Goal: Information Seeking & Learning: Learn about a topic

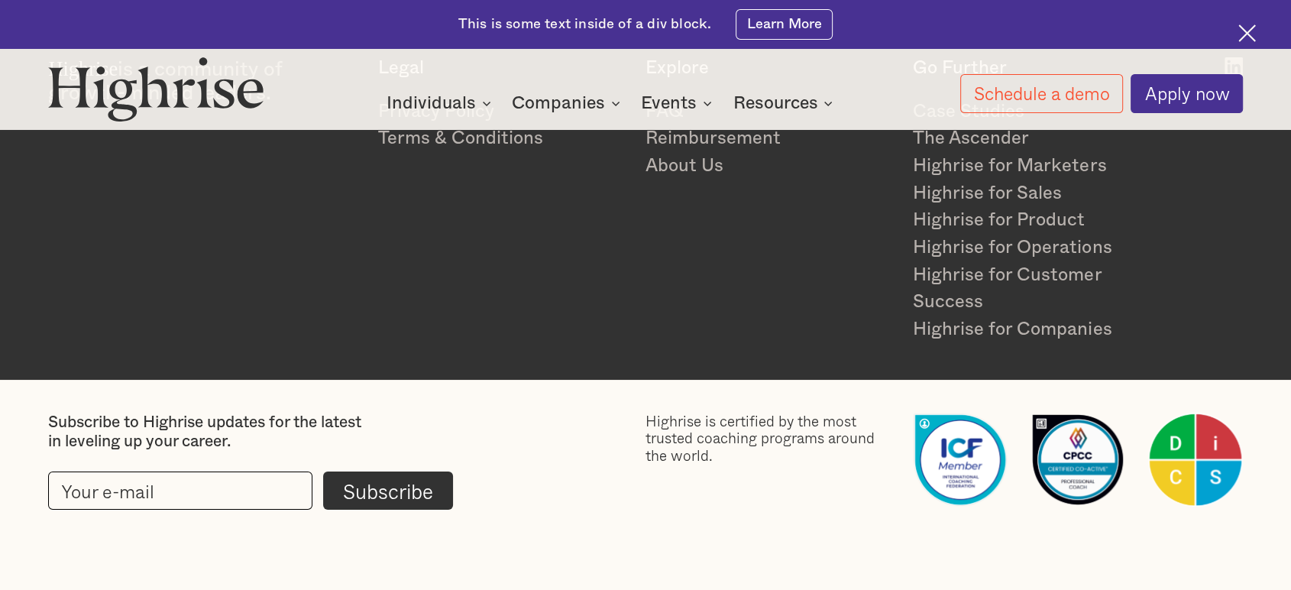
scroll to position [9144, 0]
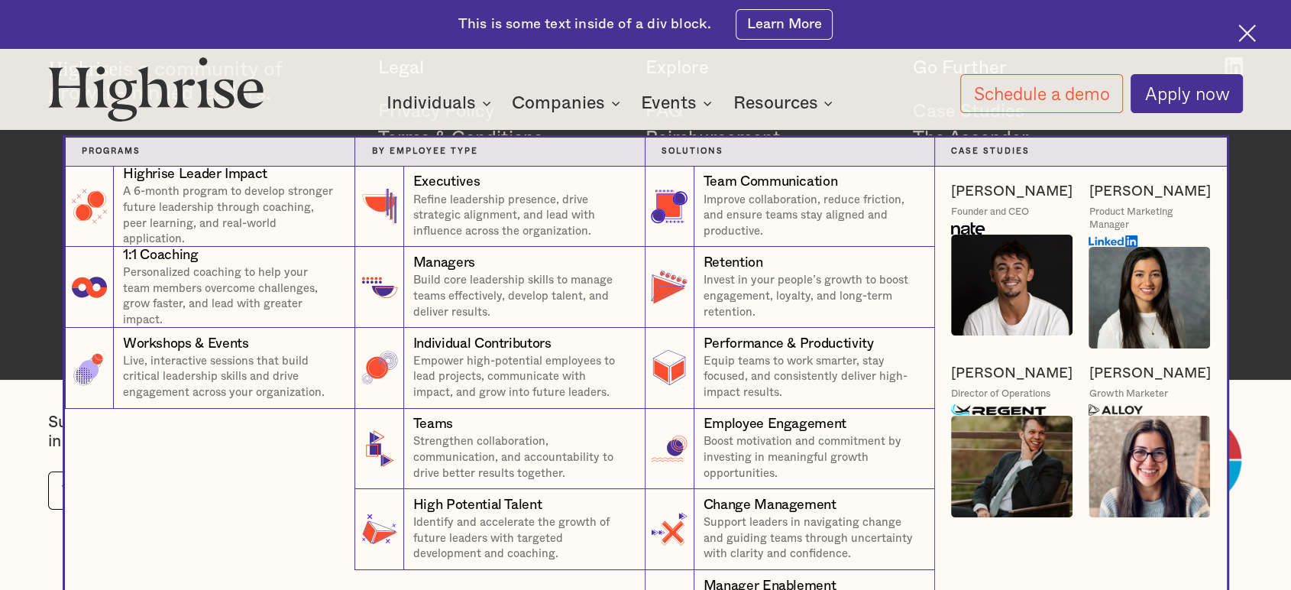
click at [558, 102] on div "Companies" at bounding box center [558, 103] width 93 height 18
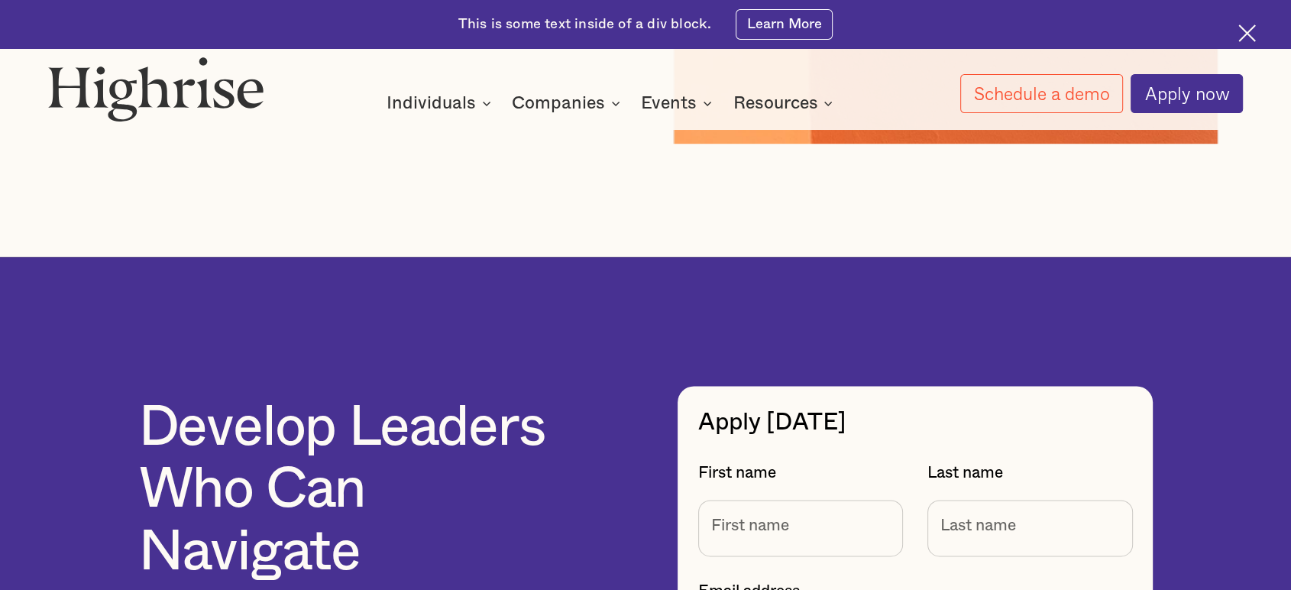
scroll to position [7955, 0]
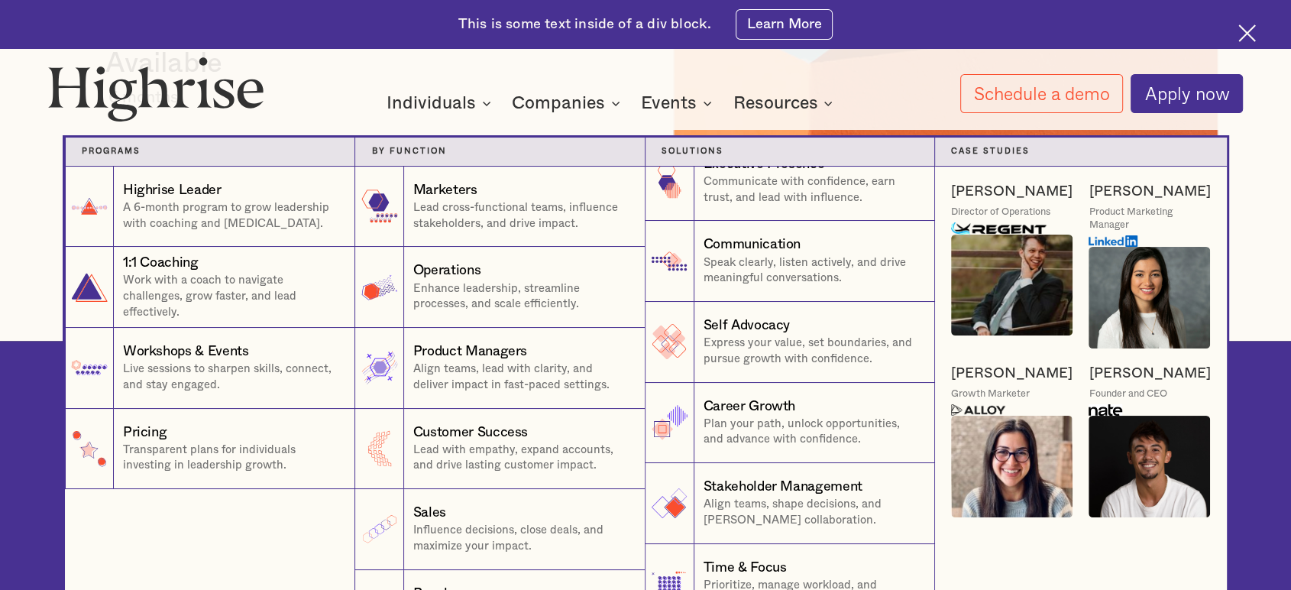
click at [428, 102] on div "Individuals" at bounding box center [430, 103] width 89 height 18
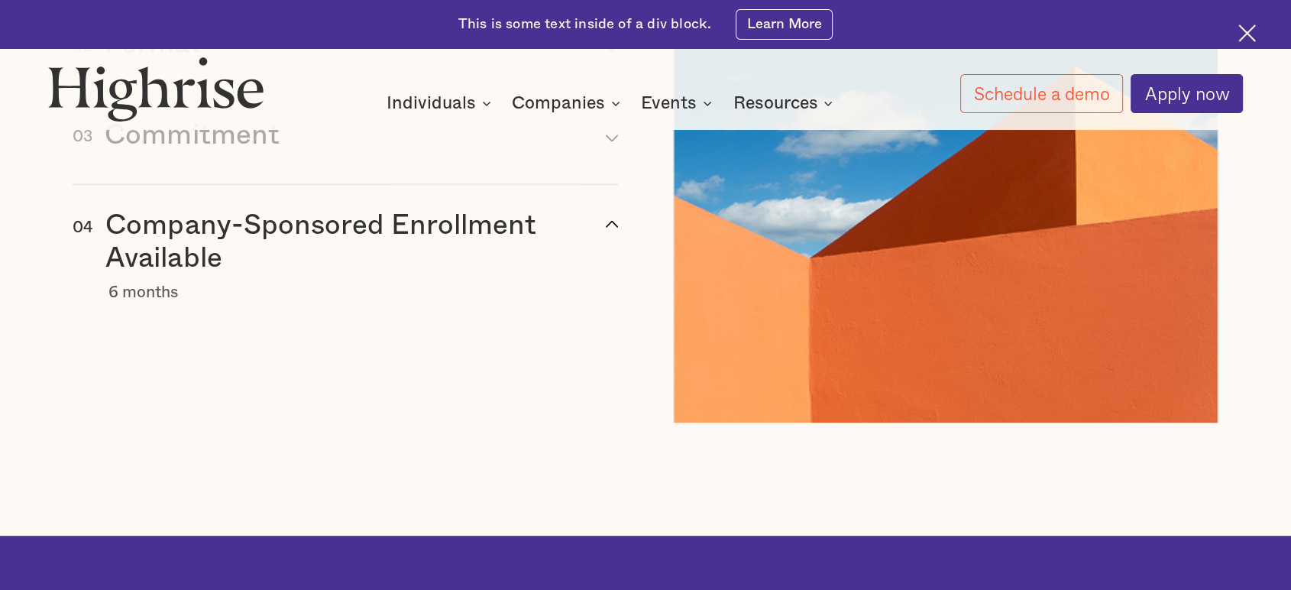
scroll to position [7871, 0]
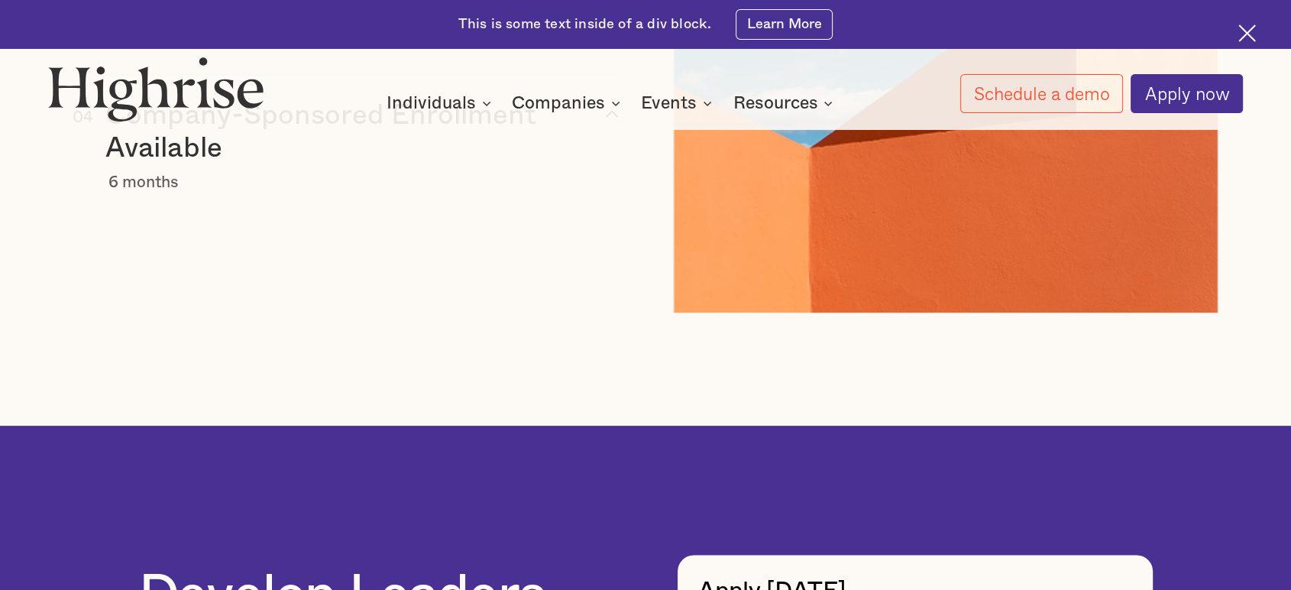
click at [312, 165] on h3 "Company-Sponsored Enrollment Available" at bounding box center [347, 132] width 484 height 66
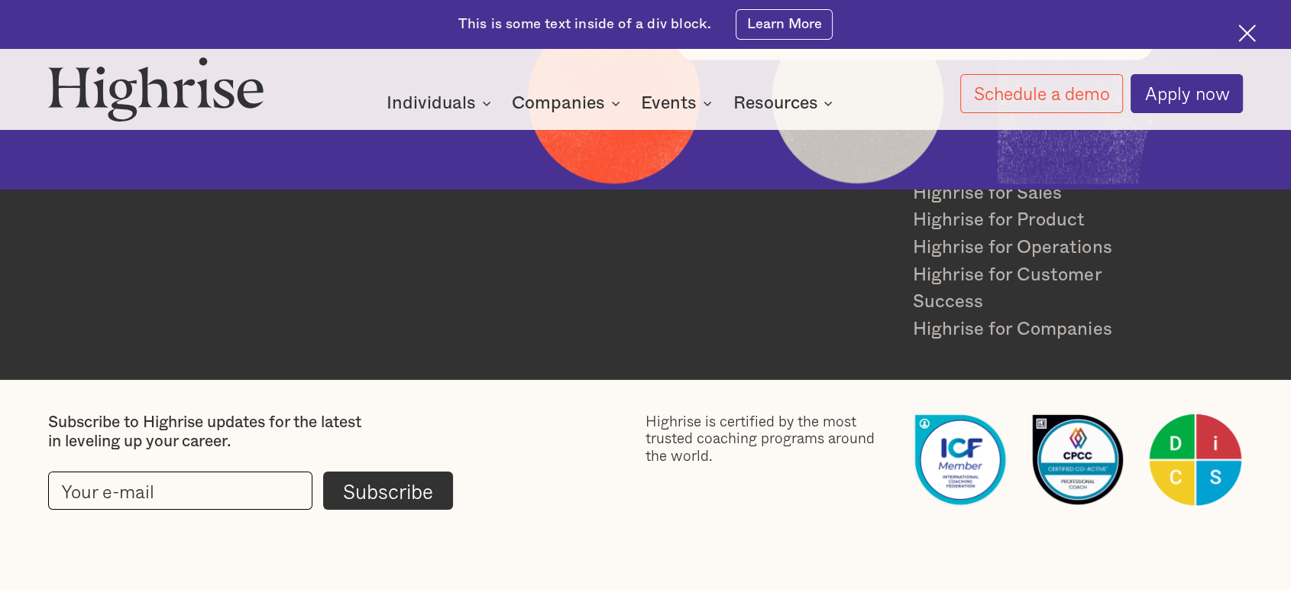
scroll to position [9144, 0]
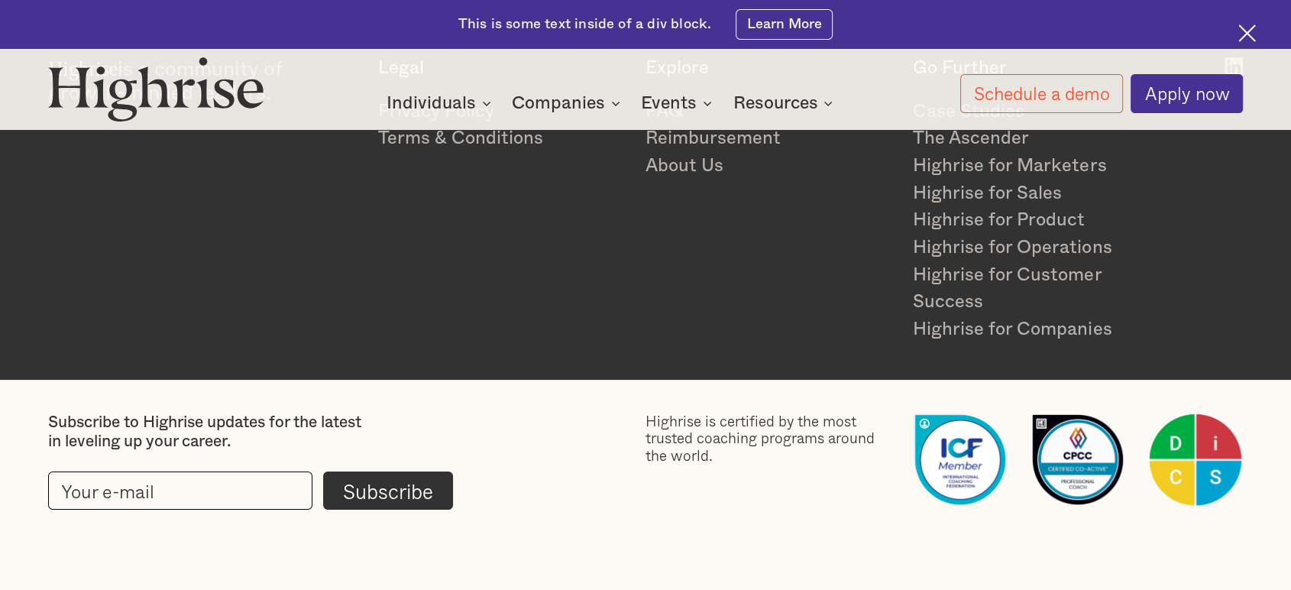
click at [1241, 34] on img at bounding box center [1247, 33] width 18 height 18
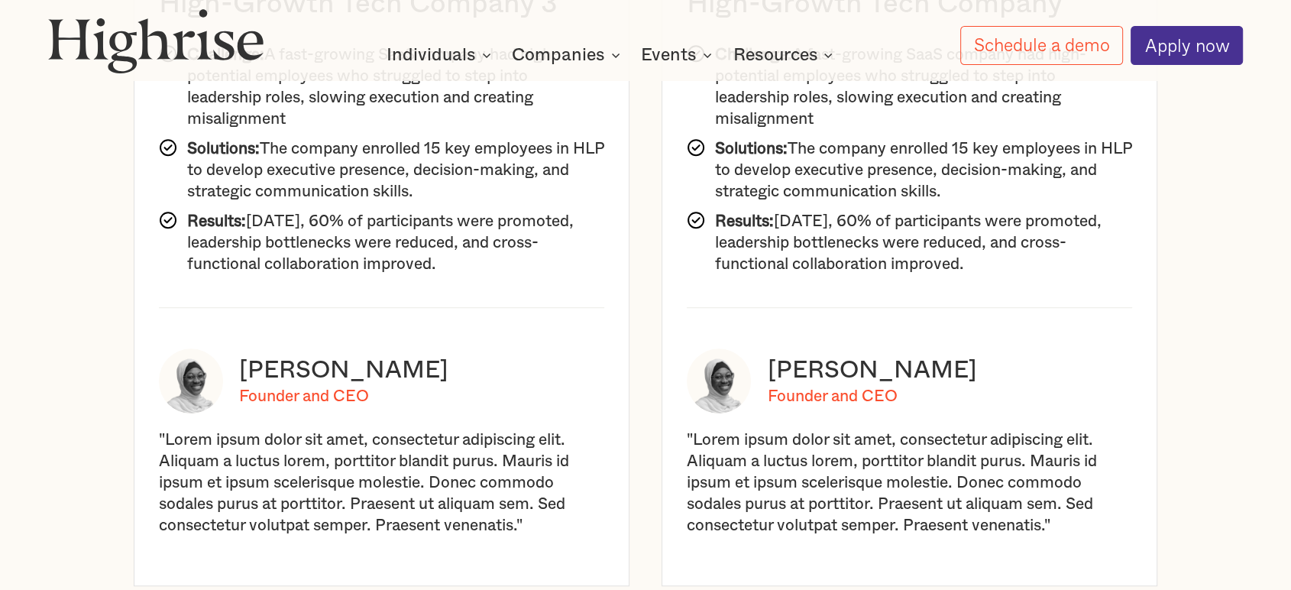
scroll to position [6634, 0]
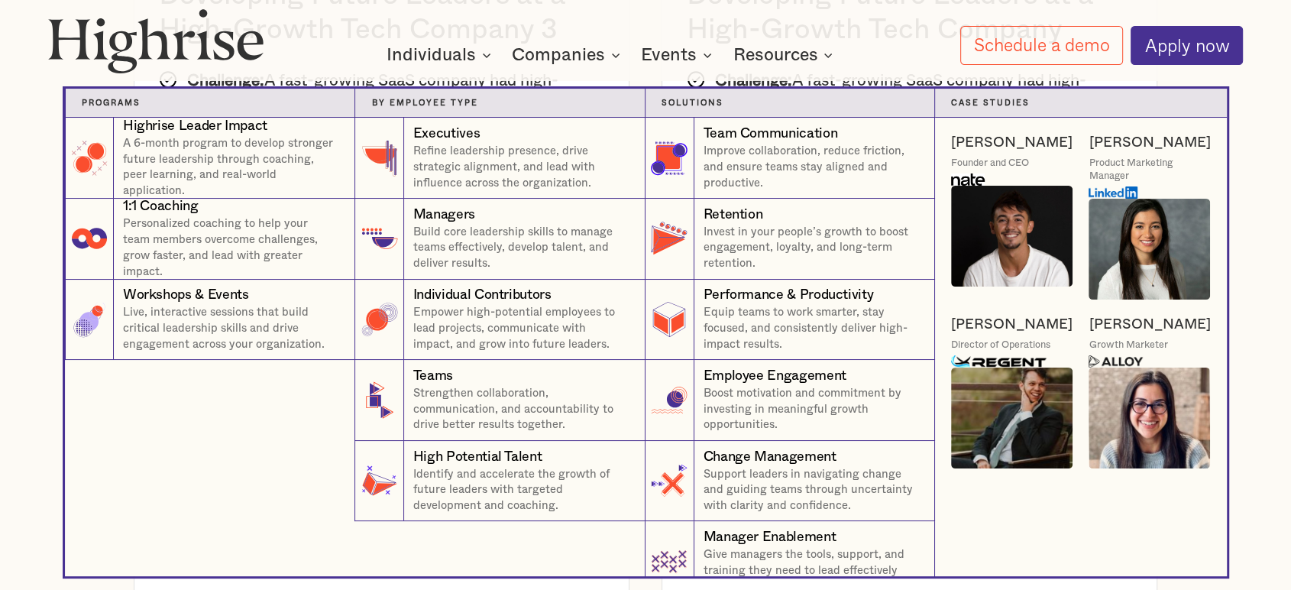
click at [545, 53] on div "Companies" at bounding box center [558, 55] width 93 height 18
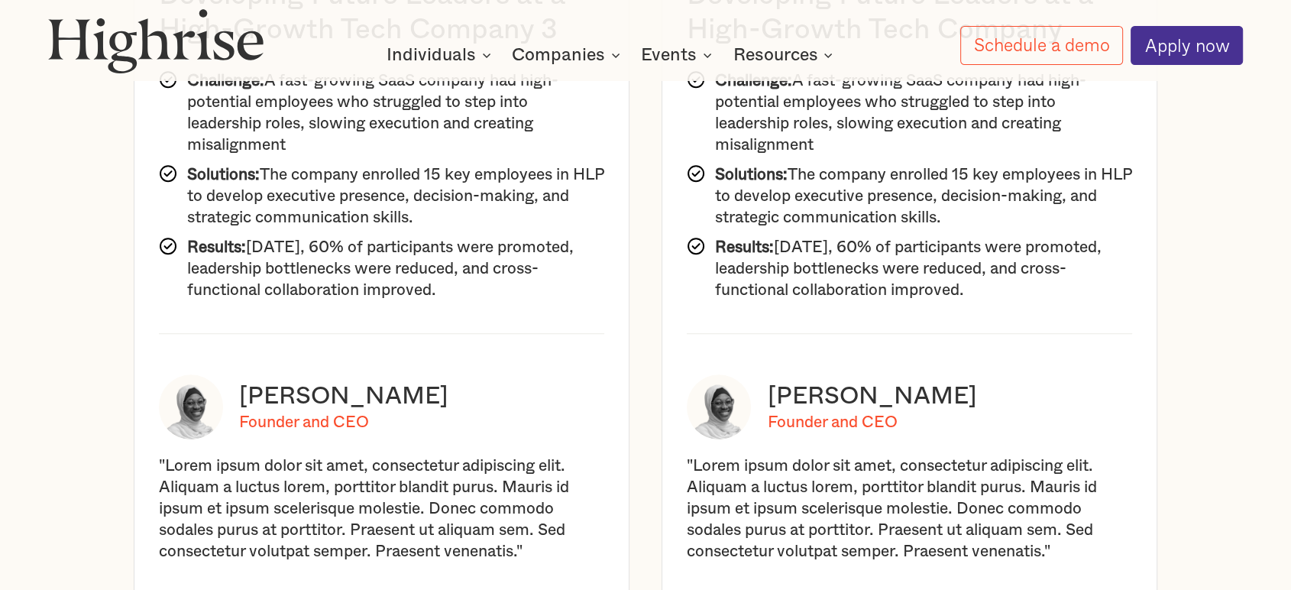
click at [545, 53] on div "Companies" at bounding box center [558, 55] width 93 height 18
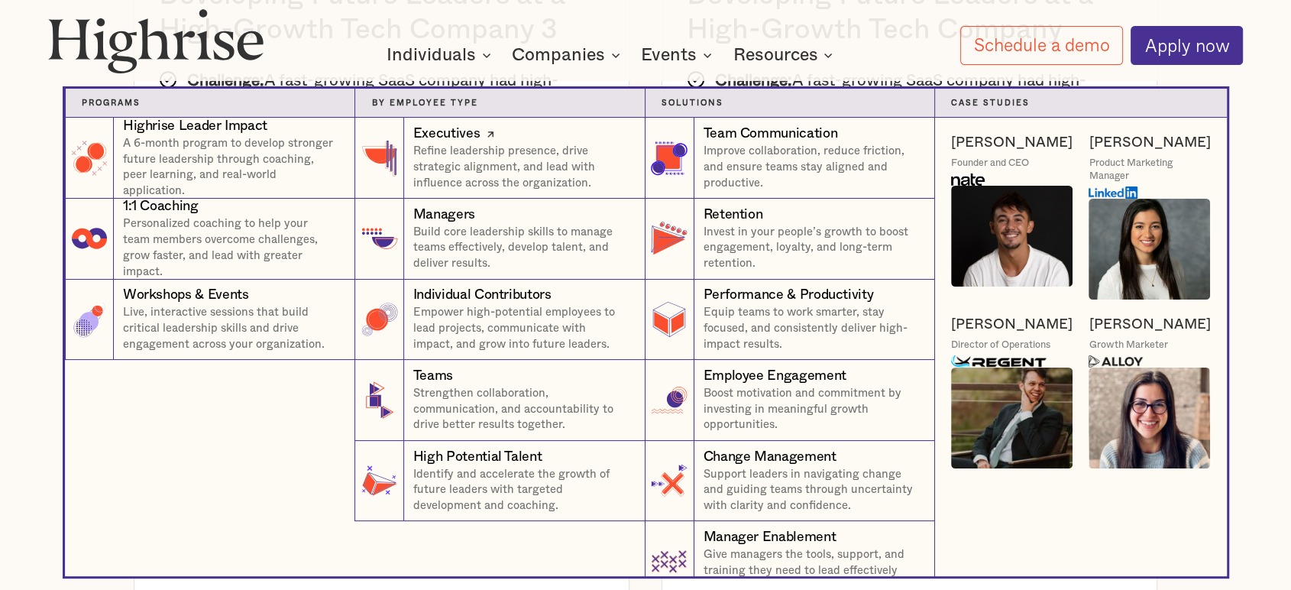
click at [516, 142] on div "Executives" at bounding box center [520, 133] width 215 height 19
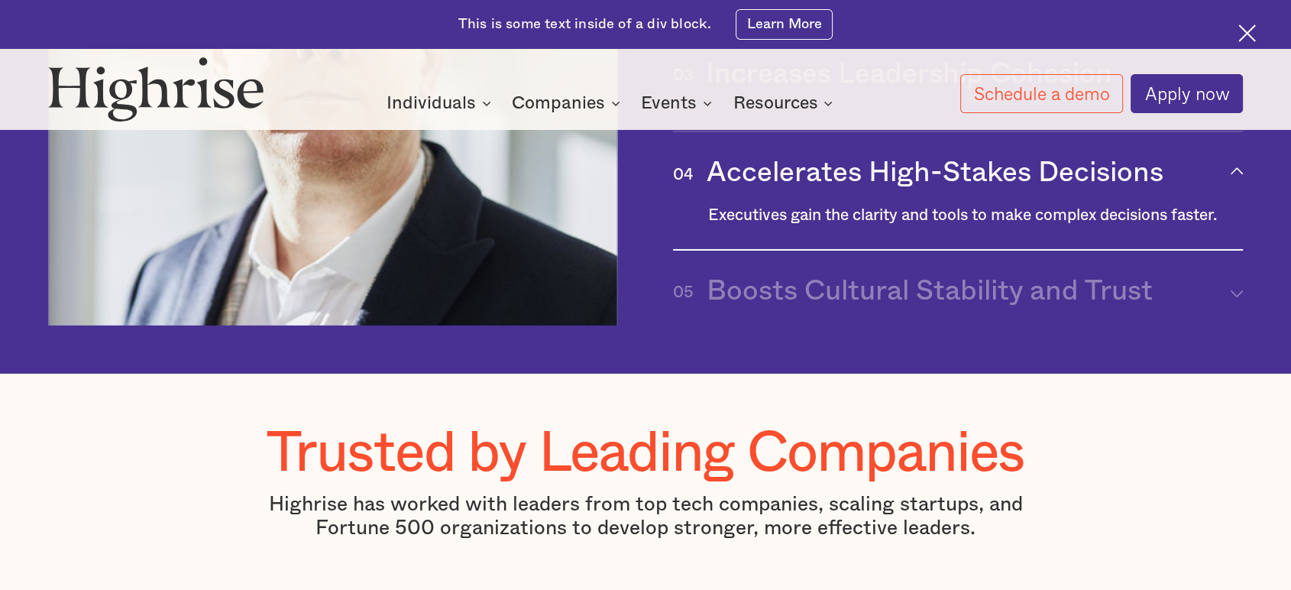
scroll to position [5176, 0]
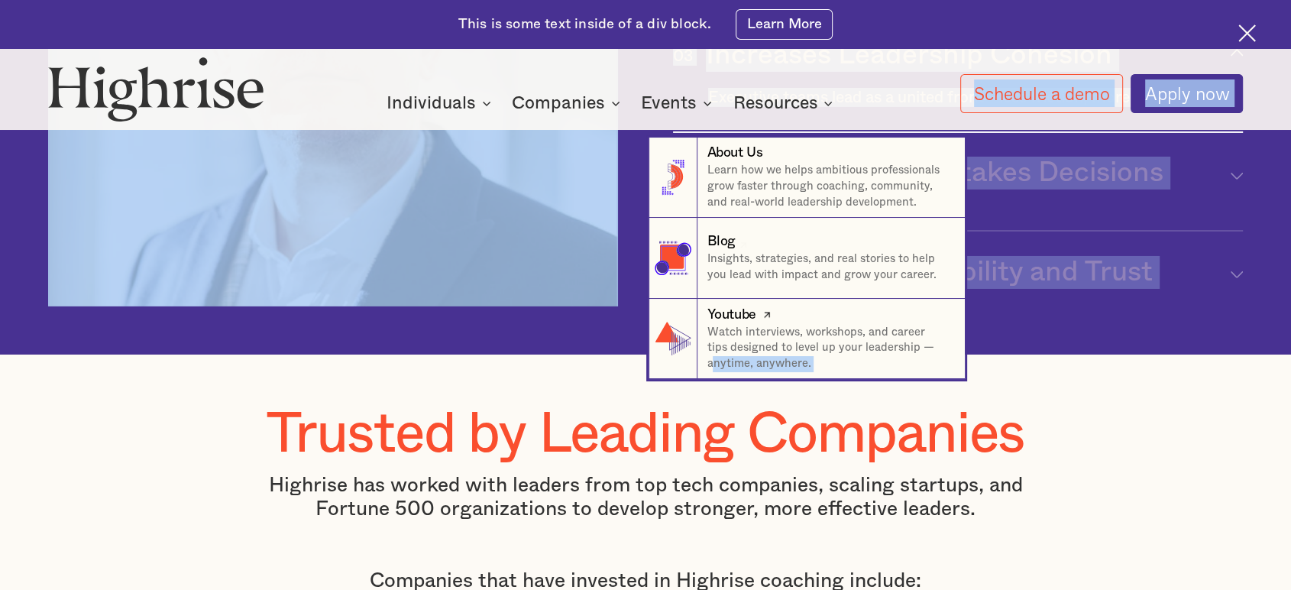
drag, startPoint x: 859, startPoint y: 443, endPoint x: 716, endPoint y: 409, distance: 147.6
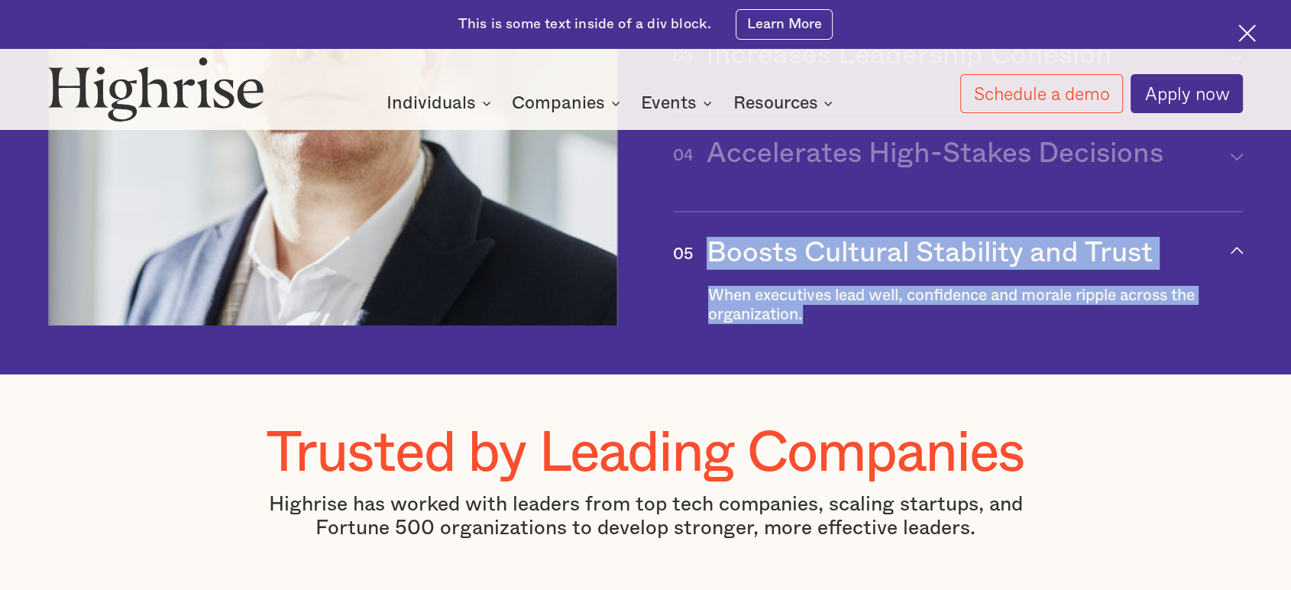
drag, startPoint x: 710, startPoint y: 356, endPoint x: 829, endPoint y: 445, distance: 148.5
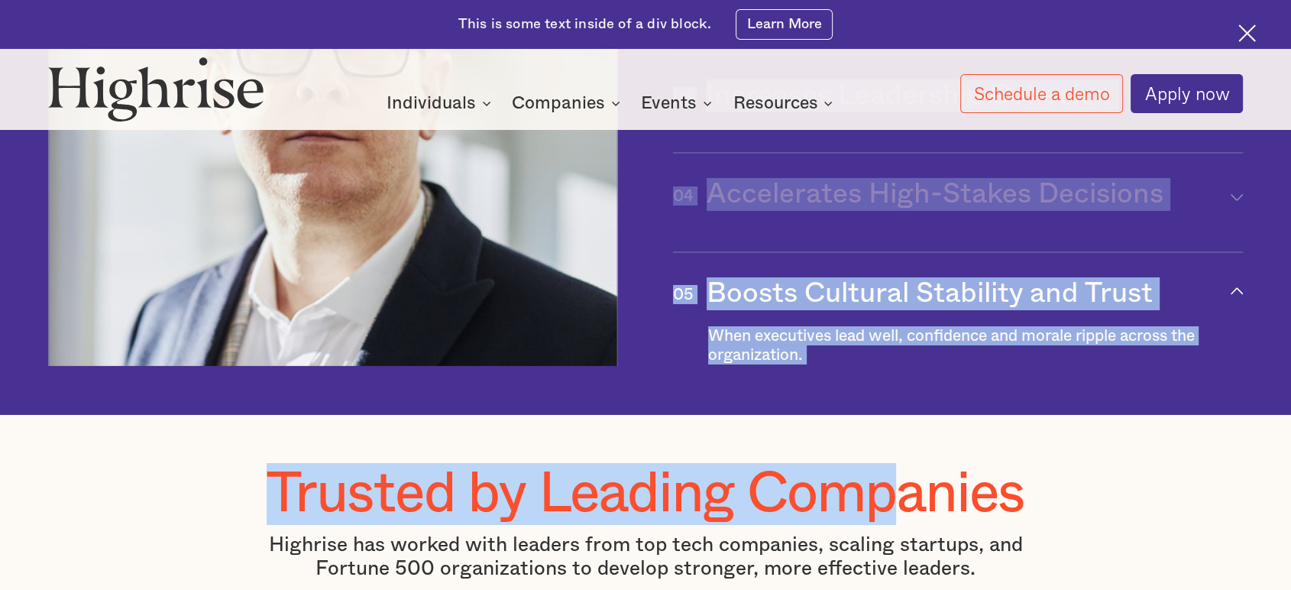
scroll to position [5152, 0]
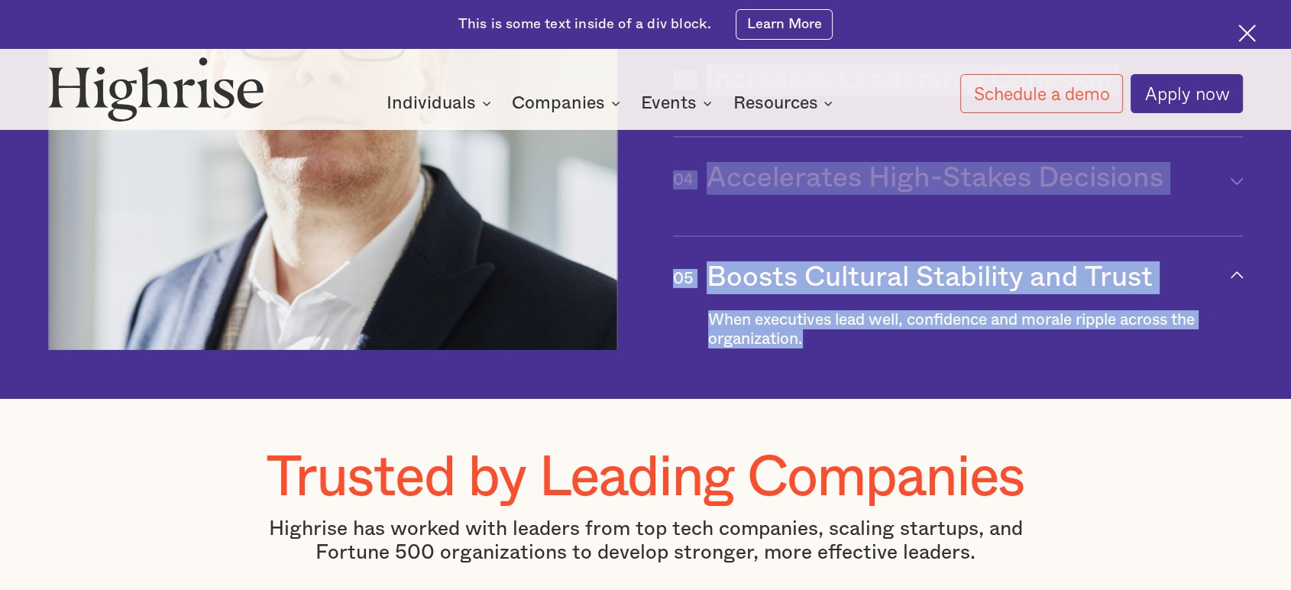
drag, startPoint x: 703, startPoint y: 181, endPoint x: 910, endPoint y: 448, distance: 338.6
click at [910, 350] on div "01 Strengthens Strategic Execution arrow_up [#337] Created with Sketch. Well-al…" at bounding box center [958, 79] width 570 height 542
copy div "Strengthens Strategic Execution arrow_up [#337] Created with Sketch. Well-align…"
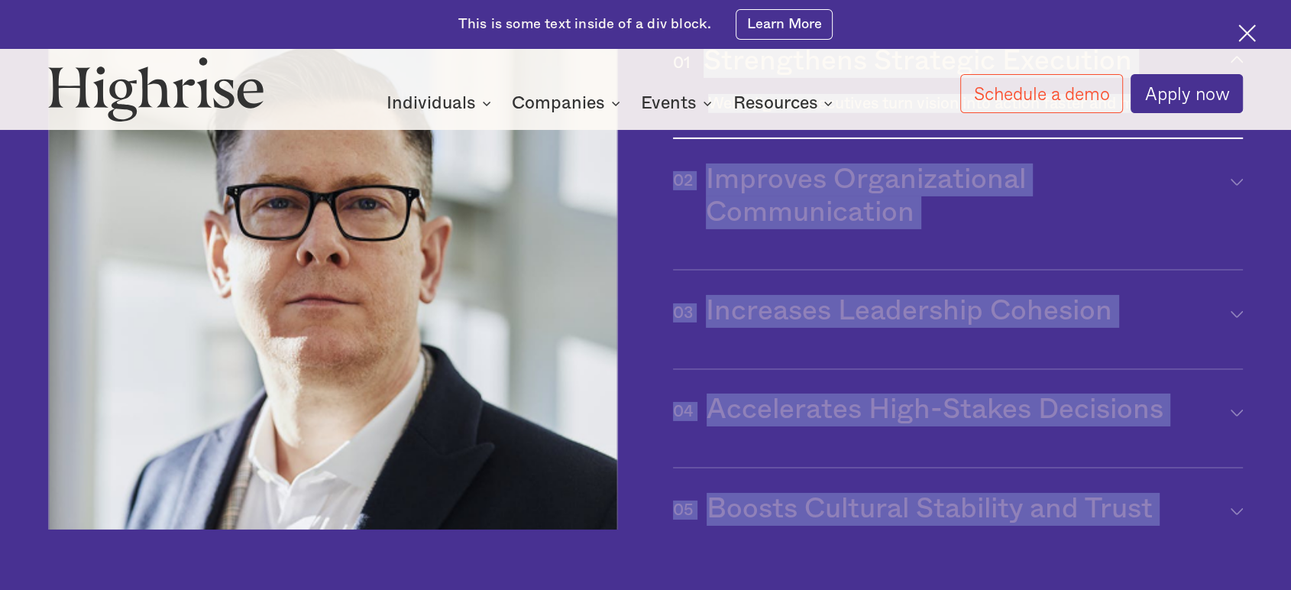
scroll to position [4897, 0]
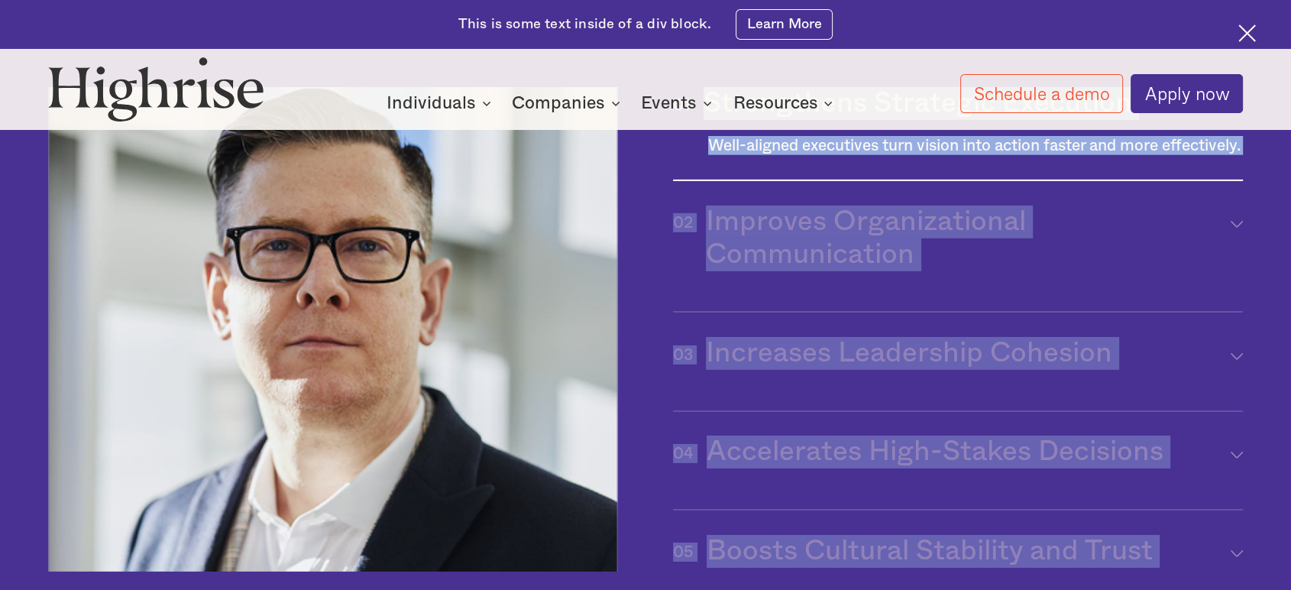
click at [707, 155] on div "Well-aligned executives turn vision into action faster and more effectively." at bounding box center [958, 145] width 570 height 19
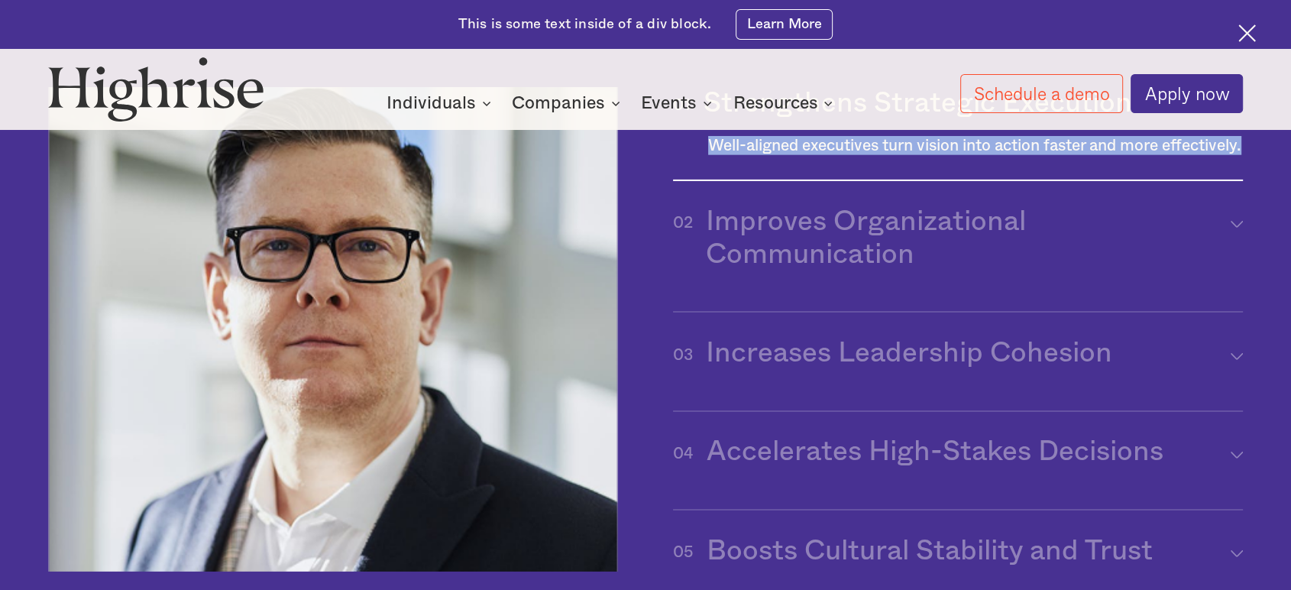
drag, startPoint x: 705, startPoint y: 247, endPoint x: 800, endPoint y: 277, distance: 100.0
click at [800, 155] on div "Well-aligned executives turn vision into action faster and more effectively." at bounding box center [958, 145] width 570 height 19
copy div "Well-aligned executives turn vision into action faster and more effectively."
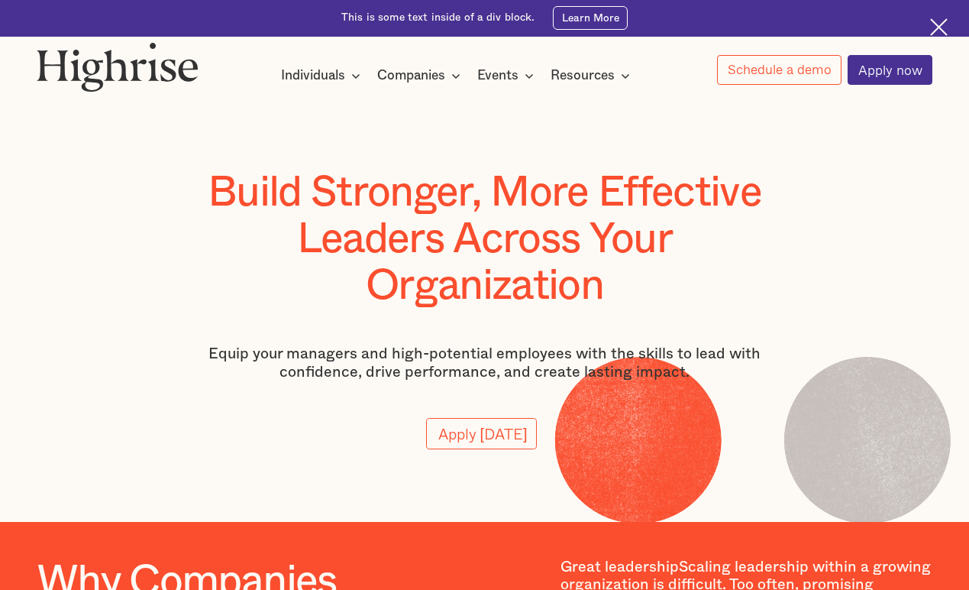
scroll to position [509, 0]
